Goal: Register for event/course

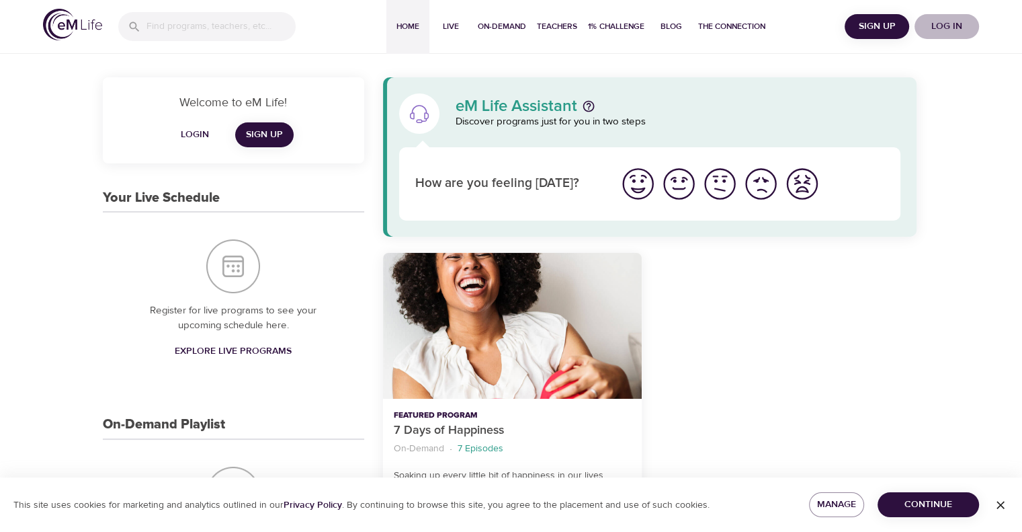
click at [939, 21] on span "Log in" at bounding box center [947, 26] width 54 height 17
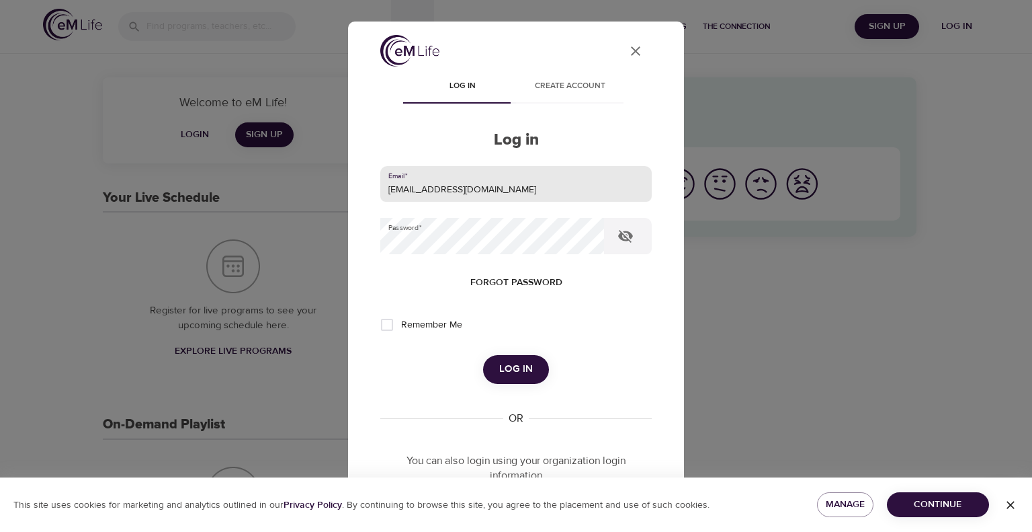
drag, startPoint x: 500, startPoint y: 188, endPoint x: 237, endPoint y: 238, distance: 268.3
click at [237, 238] on div "User Profile Log in Create account Log in Email   * [EMAIL_ADDRESS][DOMAIN_NAME…" at bounding box center [516, 266] width 1032 height 532
type input "[EMAIL_ADDRESS][PERSON_NAME][DOMAIN_NAME]"
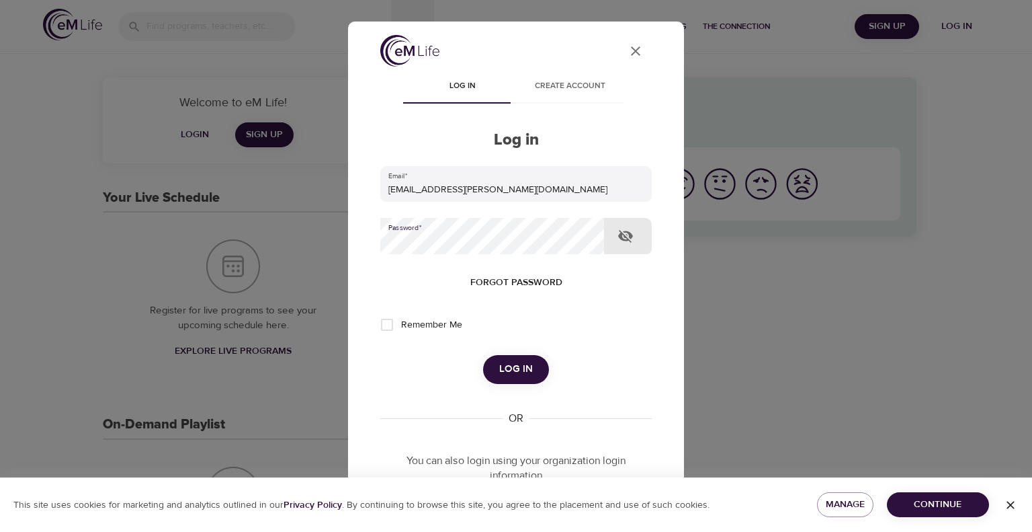
click at [336, 260] on div "User Profile Log in Create account Log in Email   * [EMAIL_ADDRESS][PERSON_NAME…" at bounding box center [516, 266] width 1032 height 532
click at [505, 370] on span "Log in" at bounding box center [516, 368] width 34 height 17
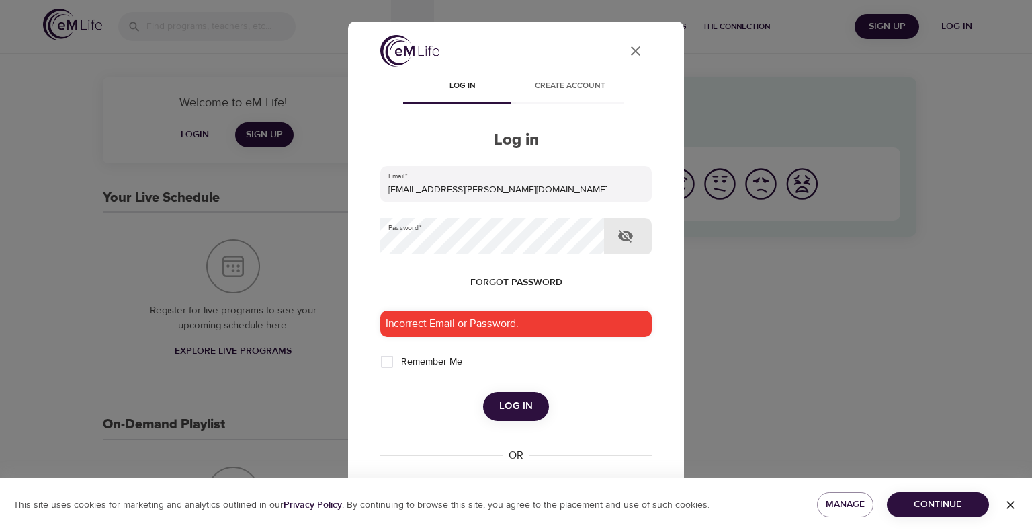
click at [625, 239] on icon "button" at bounding box center [625, 236] width 15 height 13
click at [384, 358] on input "Remember Me" at bounding box center [387, 362] width 28 height 28
checkbox input "true"
click at [505, 408] on span "Log in" at bounding box center [516, 405] width 34 height 17
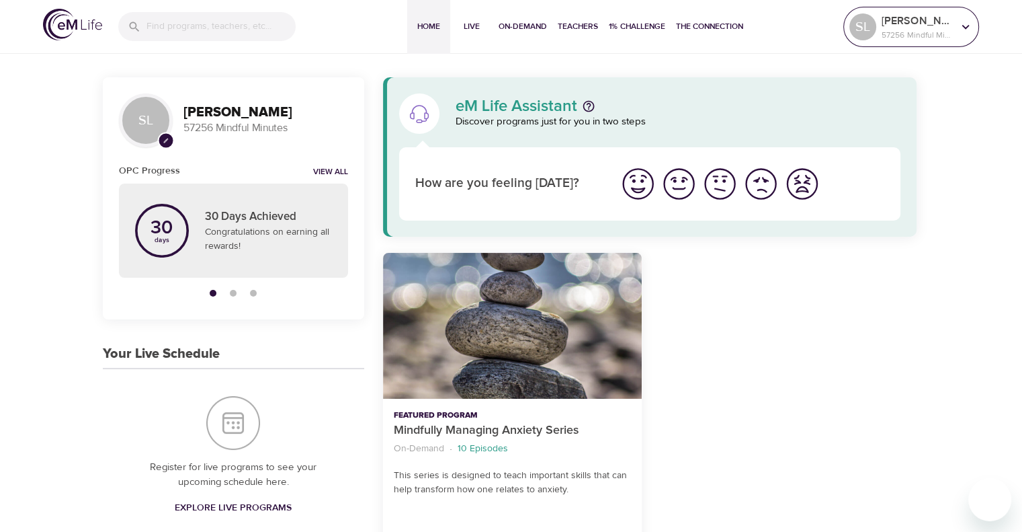
click at [967, 26] on icon at bounding box center [966, 26] width 7 height 5
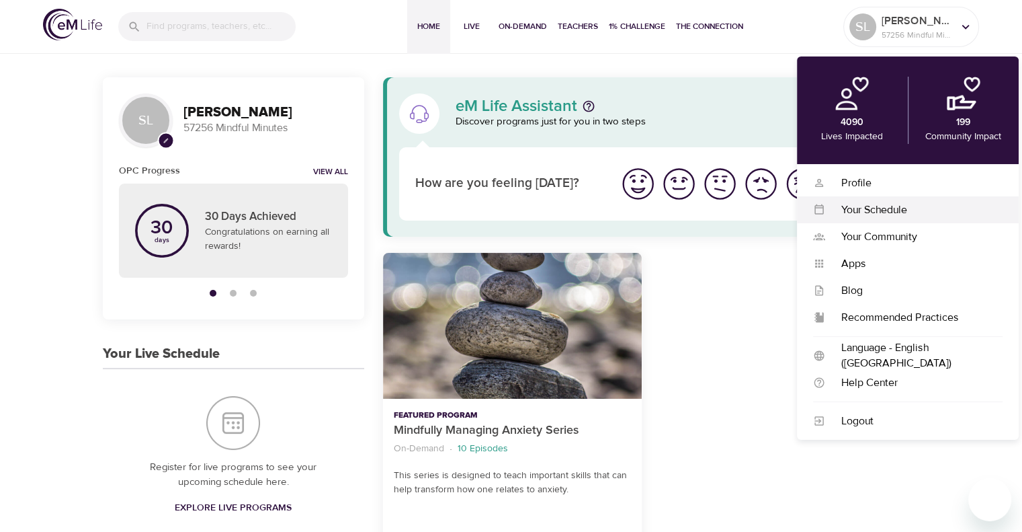
click at [866, 204] on div "Your Schedule" at bounding box center [913, 209] width 177 height 15
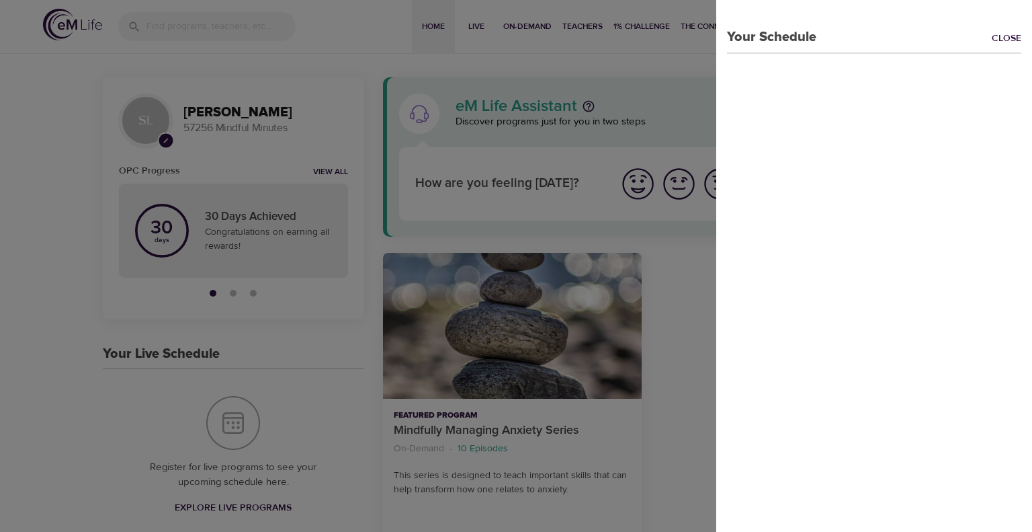
drag, startPoint x: 998, startPoint y: 42, endPoint x: 799, endPoint y: 57, distance: 199.5
click at [997, 43] on link "Close" at bounding box center [1012, 39] width 40 height 15
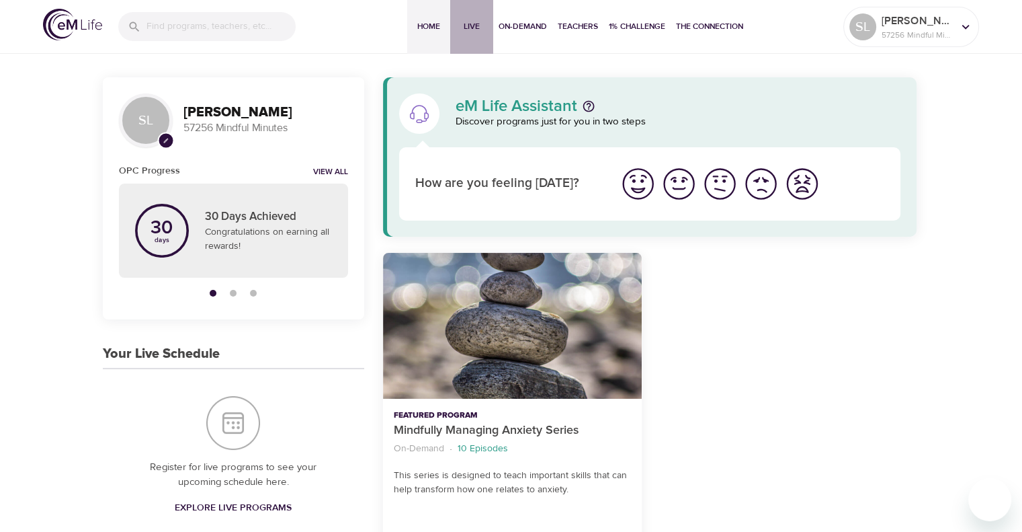
click at [471, 24] on span "Live" at bounding box center [472, 26] width 32 height 14
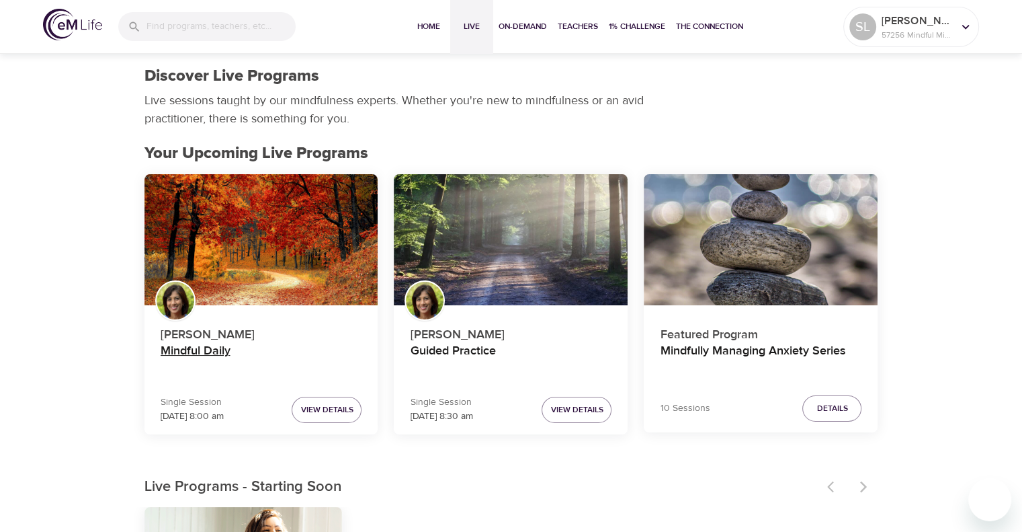
click at [198, 354] on h4 "Mindful Daily" at bounding box center [262, 359] width 202 height 32
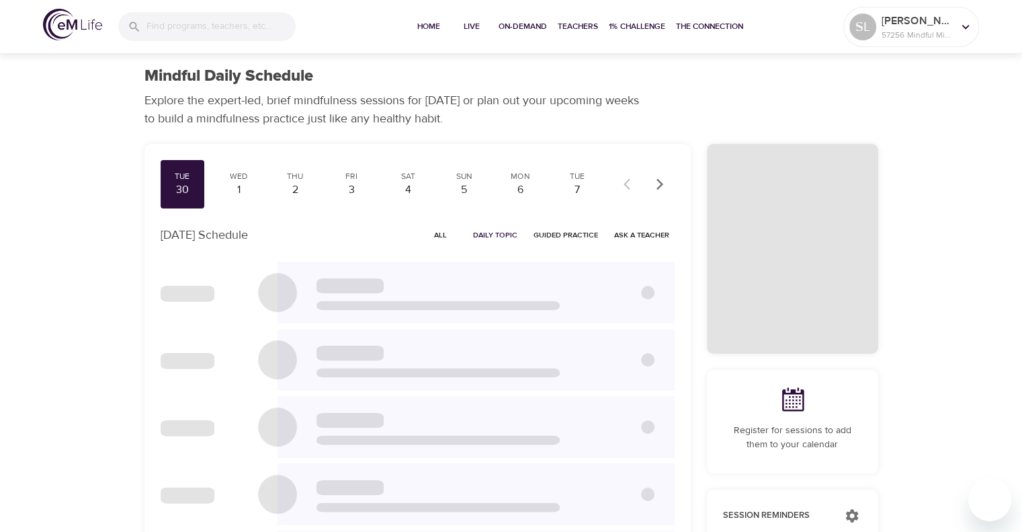
checkbox input "true"
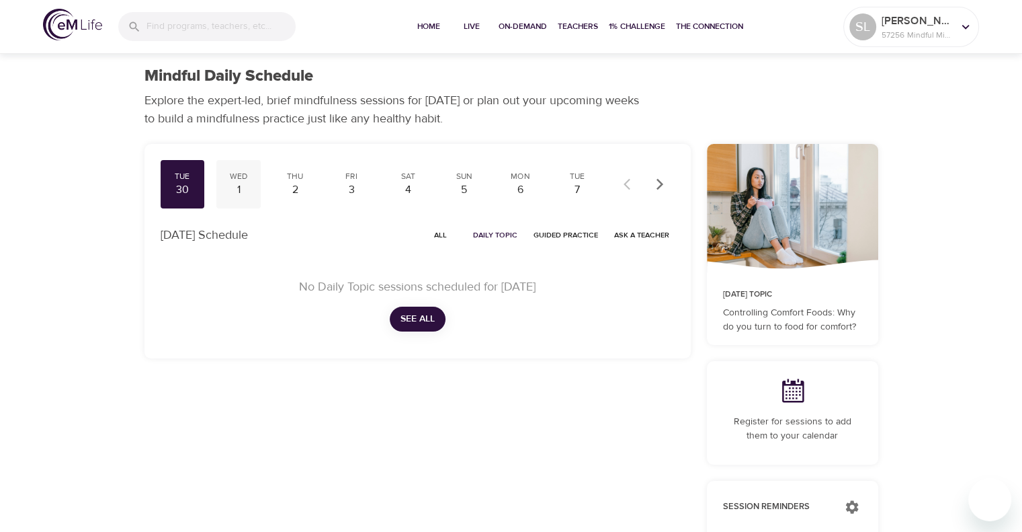
click at [237, 188] on div "1" at bounding box center [239, 189] width 34 height 15
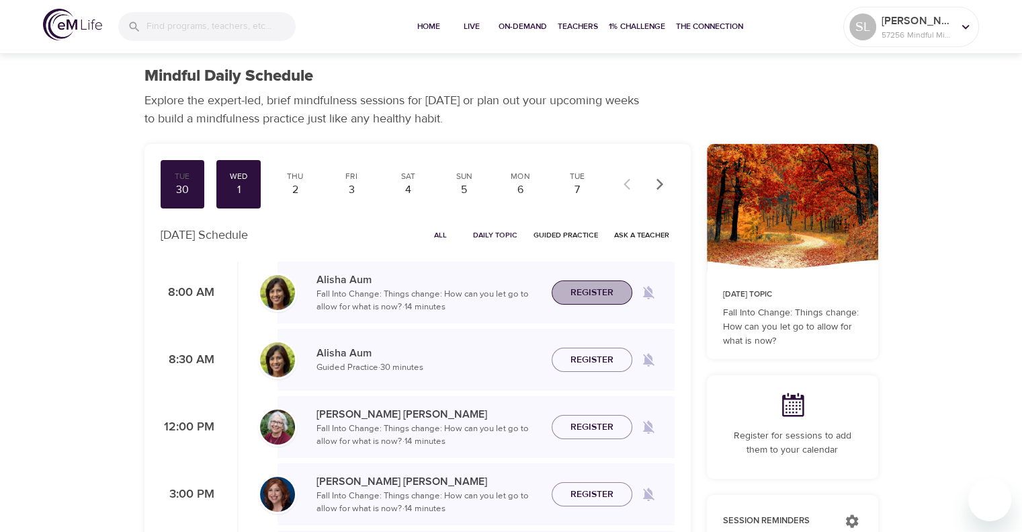
click at [573, 300] on span "Register" at bounding box center [592, 292] width 43 height 17
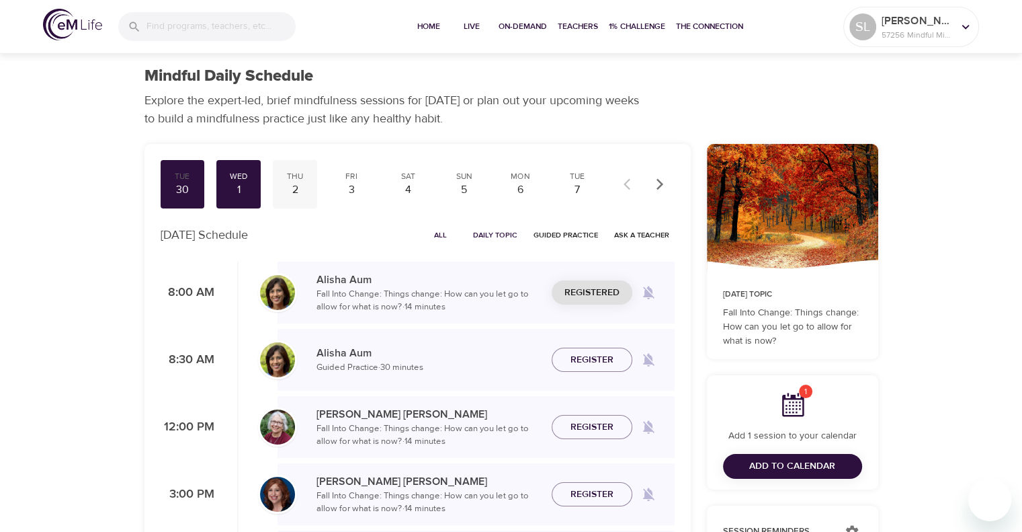
click at [301, 181] on div "Thu" at bounding box center [295, 176] width 34 height 11
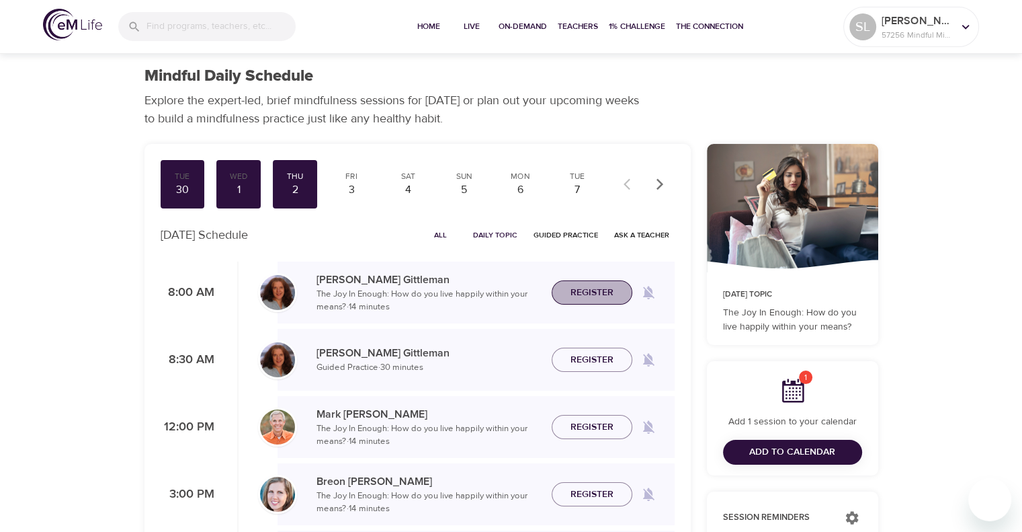
click at [582, 290] on span "Register" at bounding box center [592, 292] width 43 height 17
click at [347, 190] on div "3" at bounding box center [352, 189] width 34 height 15
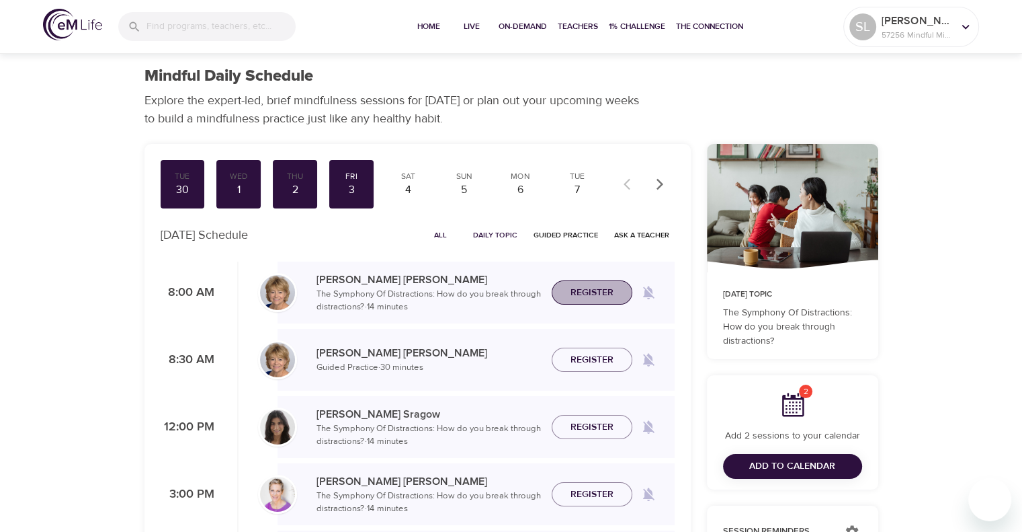
click at [592, 295] on span "Register" at bounding box center [592, 292] width 43 height 17
click at [416, 182] on div "4" at bounding box center [408, 189] width 34 height 15
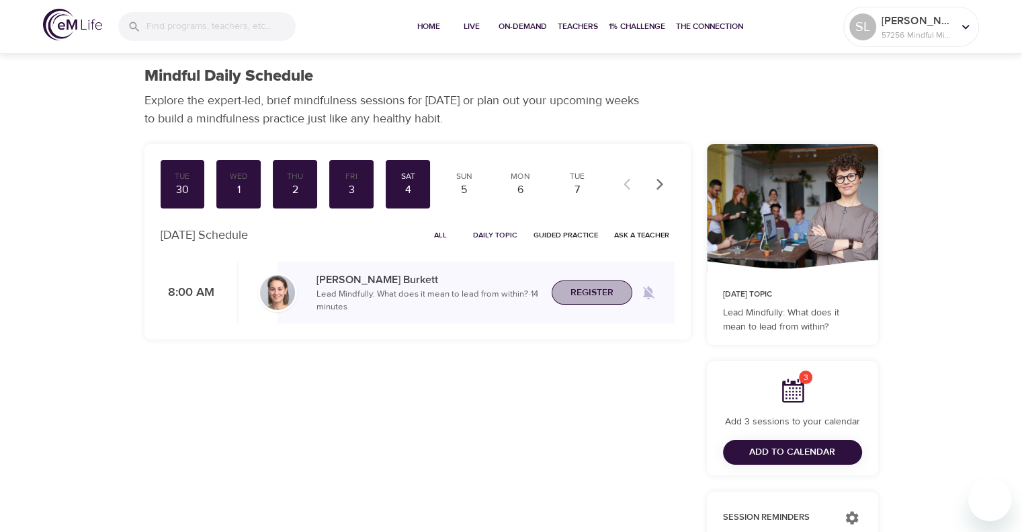
click at [600, 292] on span "Register" at bounding box center [592, 292] width 43 height 17
click at [457, 185] on div "5" at bounding box center [465, 189] width 34 height 15
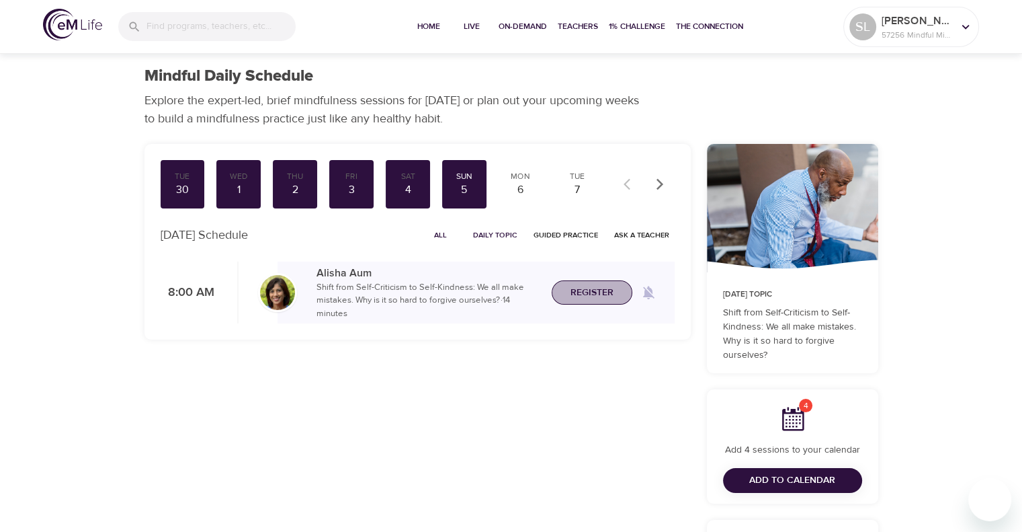
click at [592, 292] on span "Register" at bounding box center [592, 292] width 43 height 17
click at [242, 181] on div "Wed" at bounding box center [239, 176] width 34 height 11
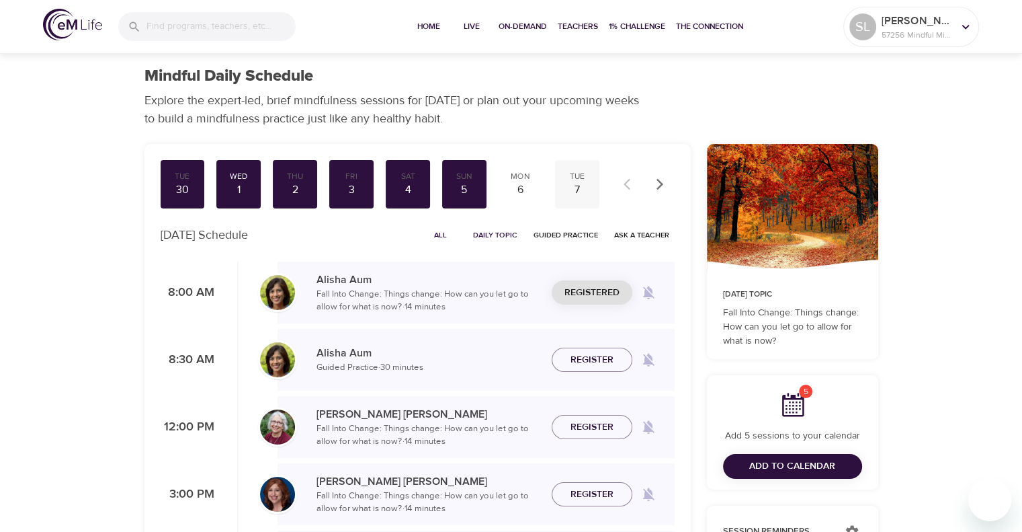
click at [578, 188] on div "7" at bounding box center [578, 189] width 34 height 15
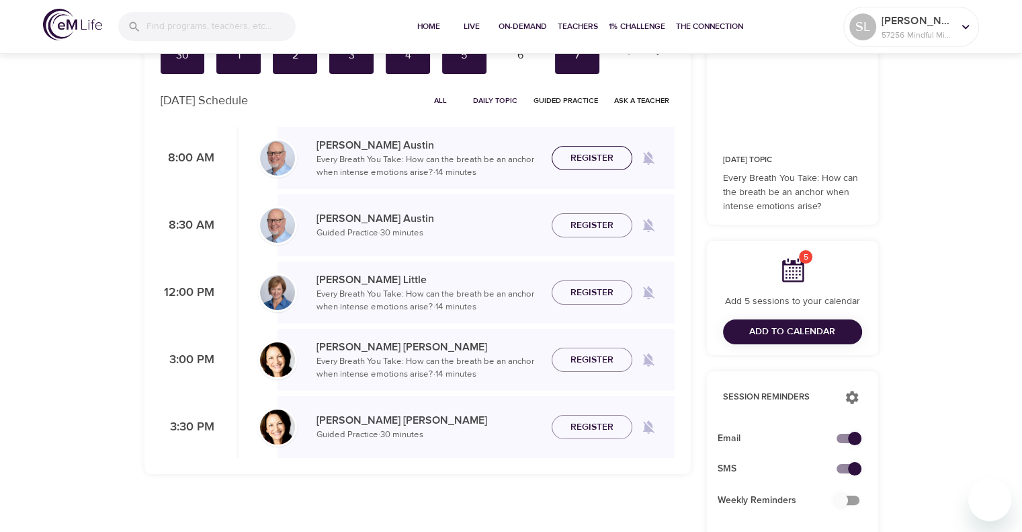
scroll to position [67, 0]
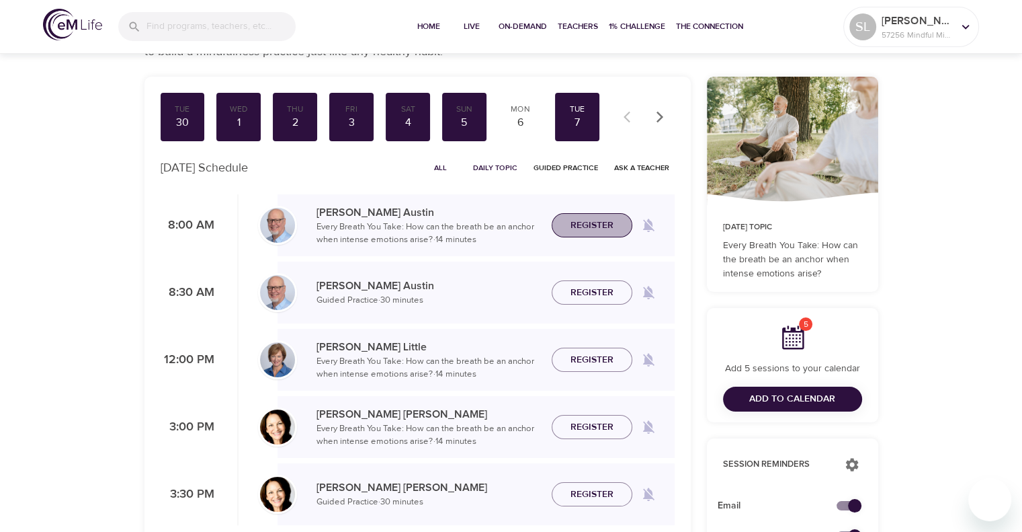
click at [590, 225] on span "Register" at bounding box center [592, 225] width 43 height 17
click at [522, 118] on div "6" at bounding box center [521, 122] width 34 height 15
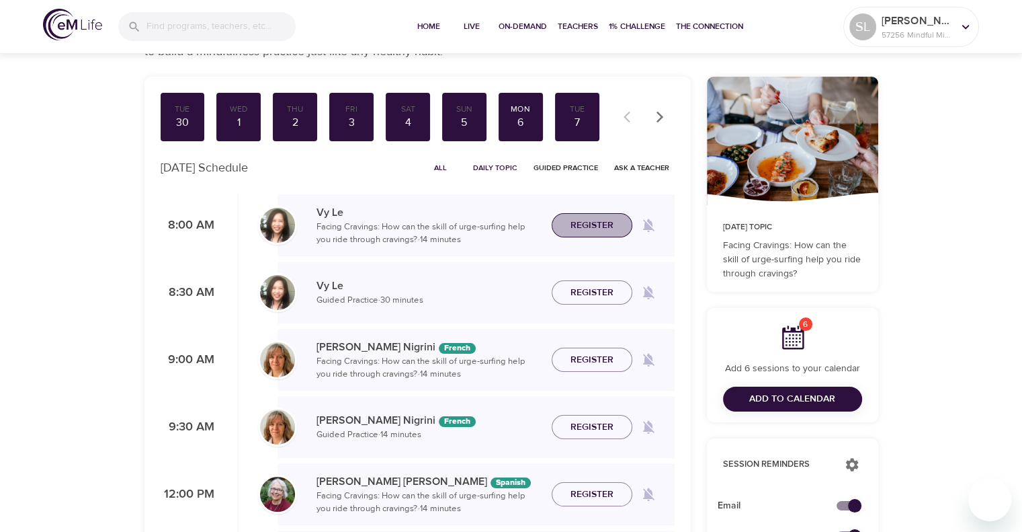
click at [583, 233] on span "Register" at bounding box center [592, 225] width 43 height 17
click at [659, 115] on icon "button" at bounding box center [659, 116] width 13 height 13
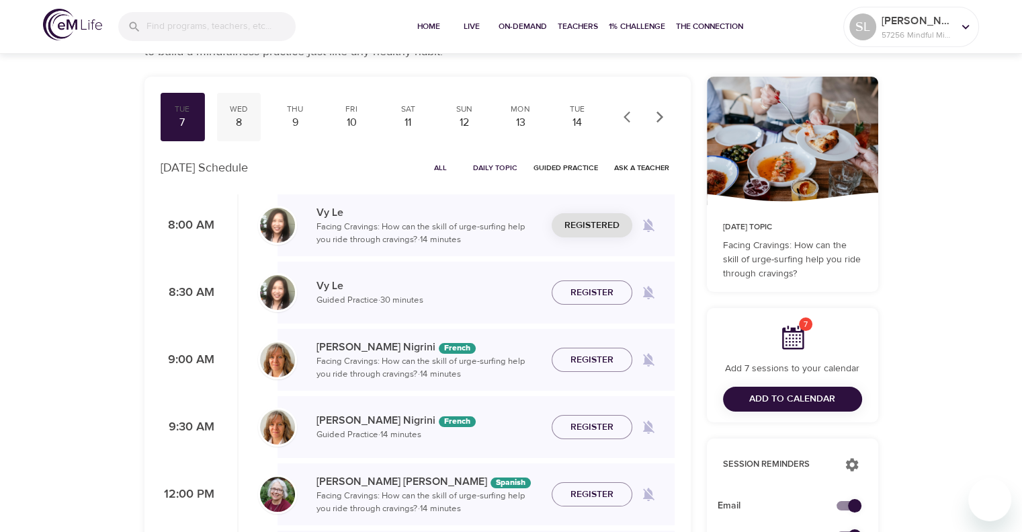
click at [240, 116] on div "8" at bounding box center [239, 122] width 34 height 15
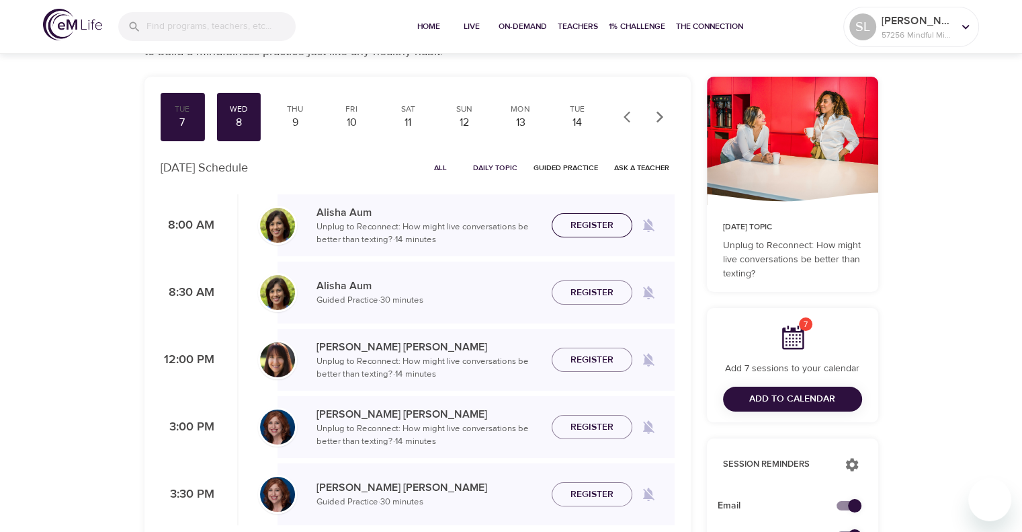
click at [581, 229] on span "Register" at bounding box center [592, 225] width 43 height 17
click at [294, 115] on div "9" at bounding box center [295, 122] width 34 height 15
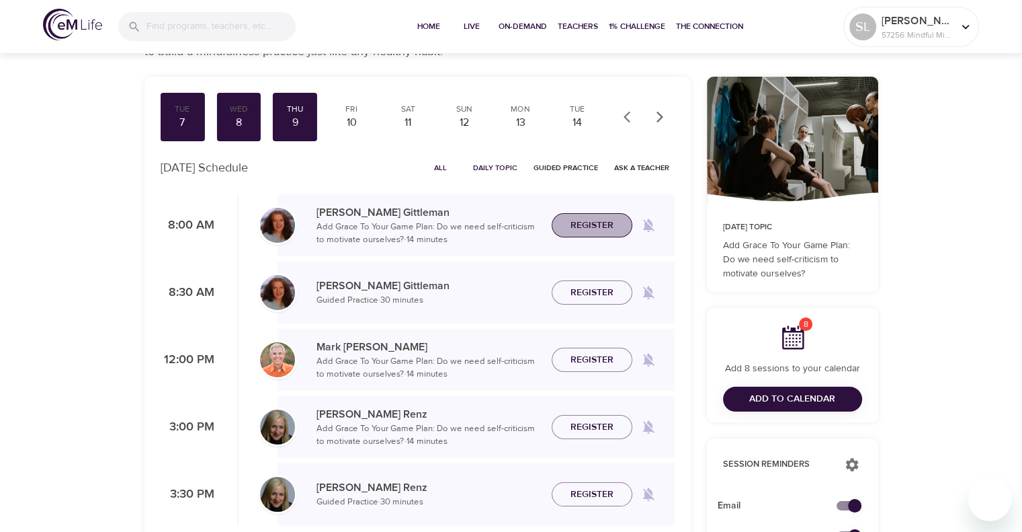
click at [586, 227] on span "Register" at bounding box center [592, 225] width 43 height 17
click at [352, 118] on div "10" at bounding box center [352, 122] width 34 height 15
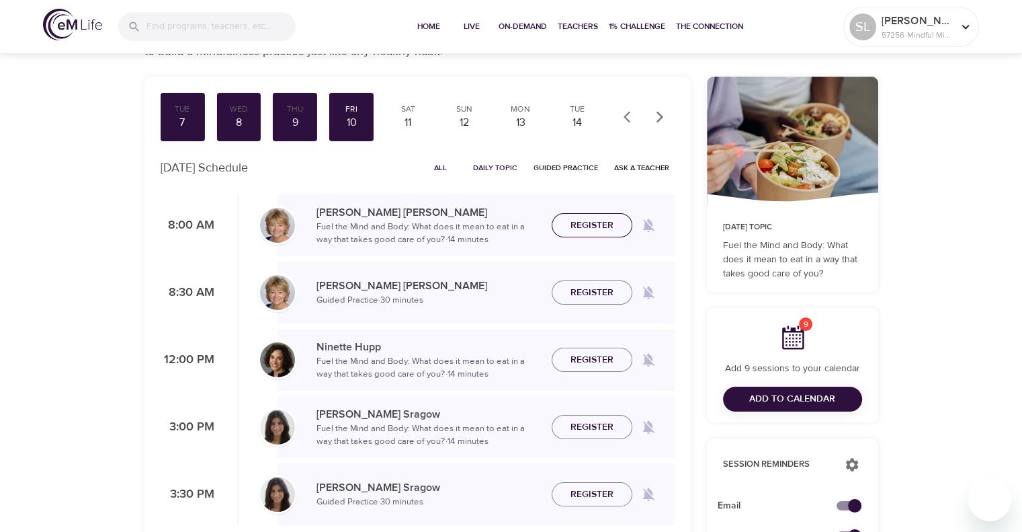
click at [581, 229] on span "Register" at bounding box center [592, 225] width 43 height 17
click at [412, 118] on div "11" at bounding box center [408, 122] width 34 height 15
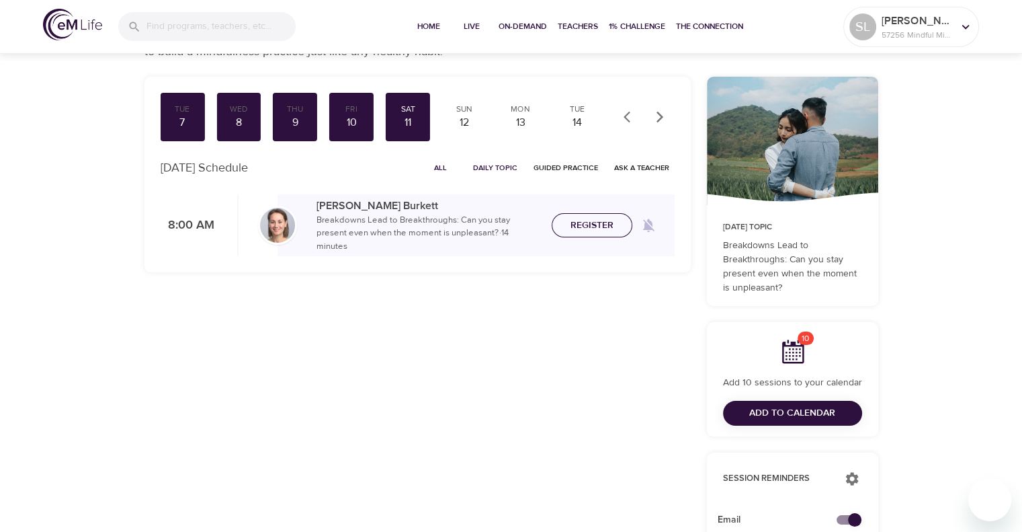
click at [587, 225] on span "Register" at bounding box center [592, 225] width 43 height 17
click at [462, 112] on div "Sun" at bounding box center [465, 109] width 34 height 11
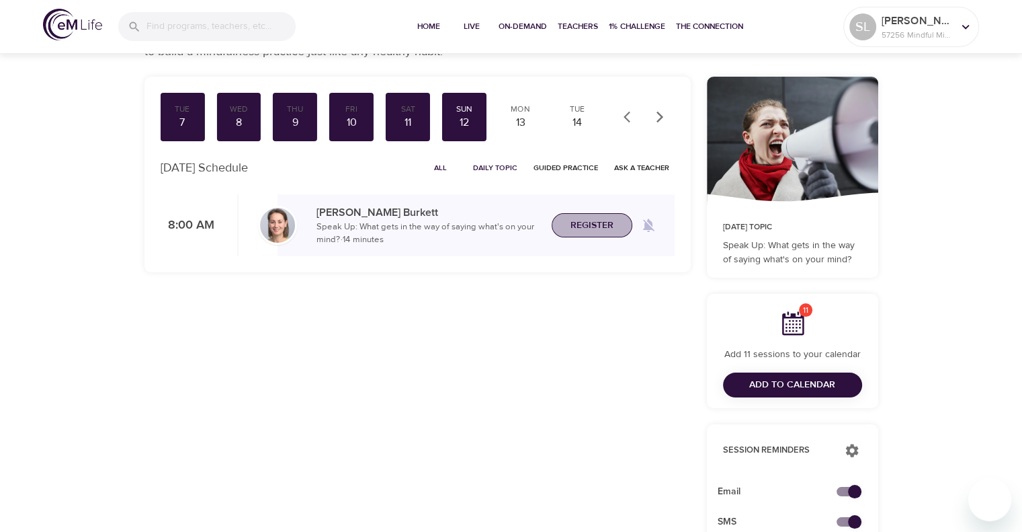
click at [579, 232] on span "Register" at bounding box center [592, 225] width 43 height 17
click at [516, 122] on div "13" at bounding box center [521, 122] width 34 height 15
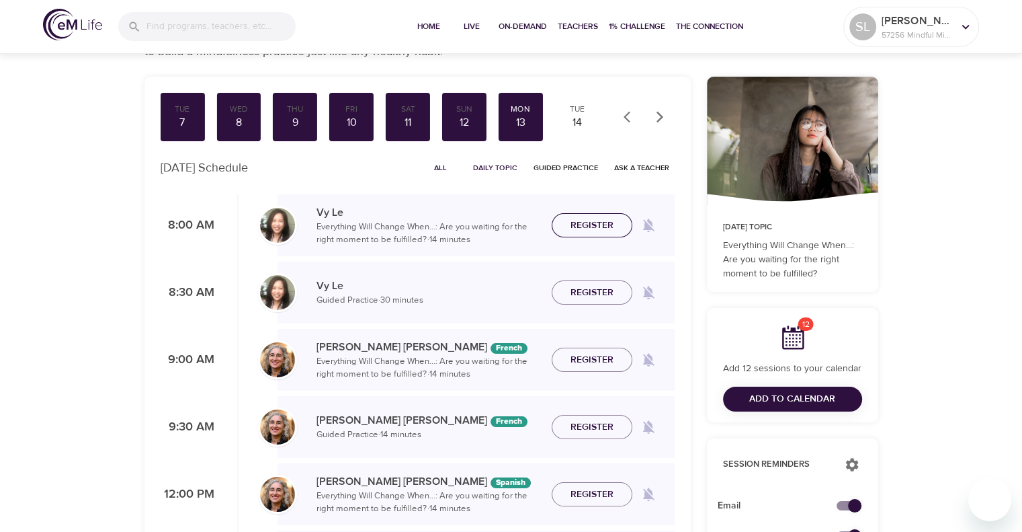
click at [594, 227] on span "Register" at bounding box center [592, 225] width 43 height 17
click at [659, 112] on icon "button" at bounding box center [659, 116] width 13 height 13
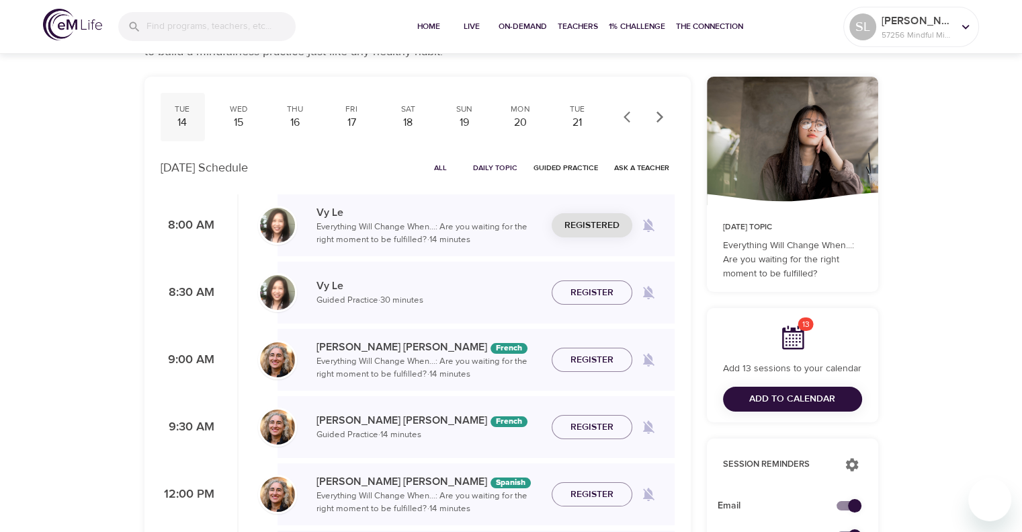
click at [173, 124] on div "14" at bounding box center [183, 122] width 34 height 15
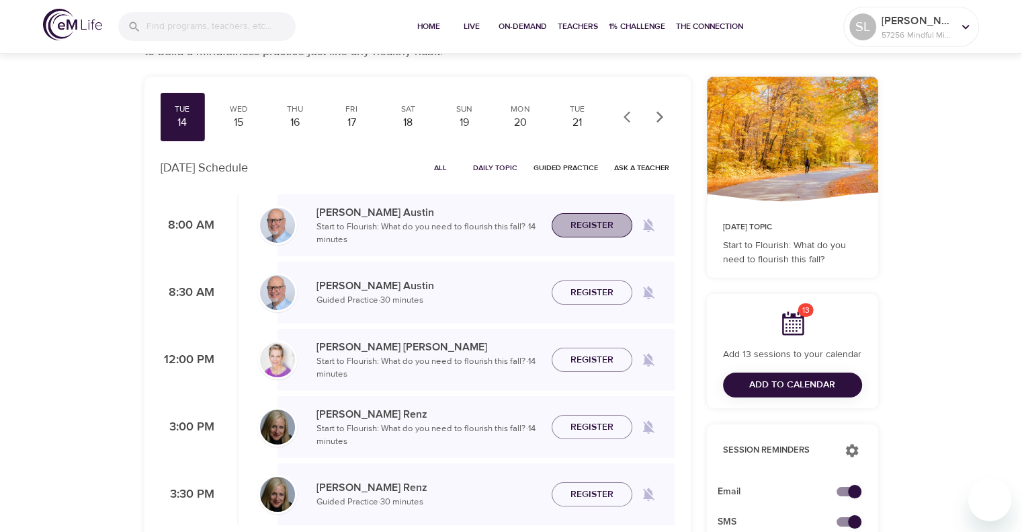
click at [592, 224] on span "Register" at bounding box center [592, 225] width 43 height 17
click at [239, 111] on div "Wed" at bounding box center [239, 109] width 34 height 11
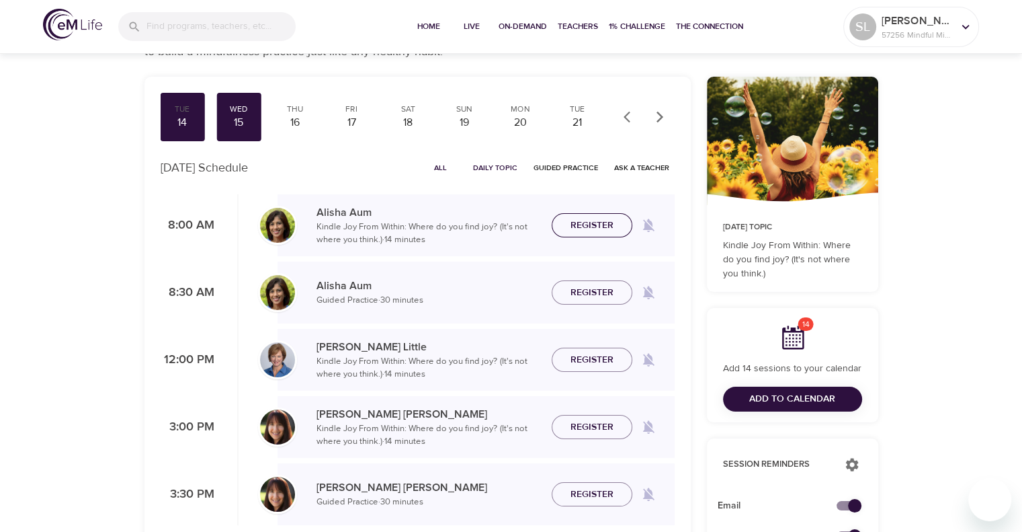
click at [597, 228] on span "Register" at bounding box center [592, 225] width 43 height 17
